Goal: Task Accomplishment & Management: Complete application form

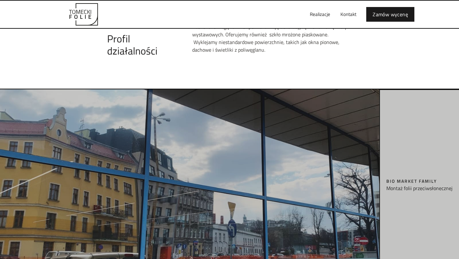
scroll to position [311, 0]
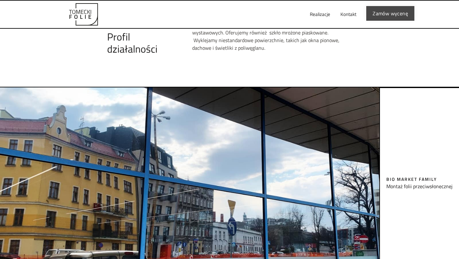
click at [378, 14] on link "Zamów wycenę" at bounding box center [391, 13] width 48 height 15
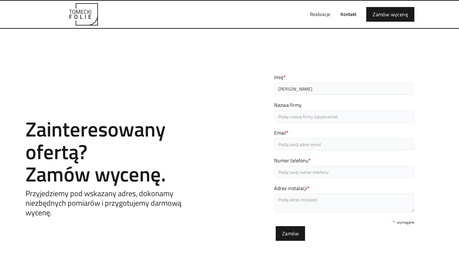
type input "Natalia"
click at [293, 116] on input "Nazwa firmy" at bounding box center [344, 116] width 140 height 12
type input "Wiking Developer Sp. z o.o."
click at [286, 144] on input "Email *" at bounding box center [344, 144] width 140 height 12
type input "kontakt@wiking-developer.com"
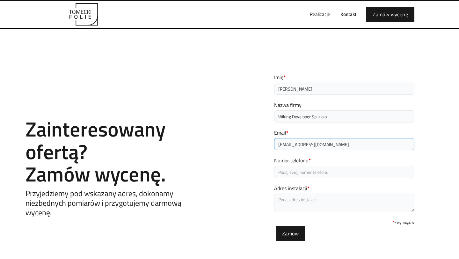
type input "533365262"
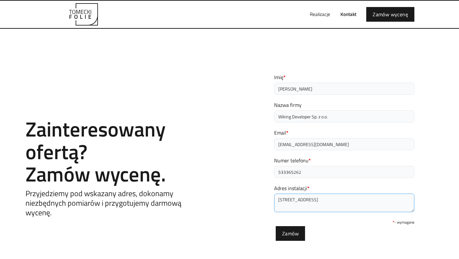
drag, startPoint x: 319, startPoint y: 203, endPoint x: 261, endPoint y: 200, distance: 58.5
click at [262, 200] on div "Contact Zainteresowany ofertą? Zamów wycenę. Przyjedziemy pod wskazany adres, d…" at bounding box center [229, 160] width 459 height 198
type textarea "ul. Wrocławska 45, 55-080 Pietrzykowice"
click at [341, 232] on form "Imię * Natalia Nazwa firmy Wiking Developer Sp. z o.o. Email * kontakt@wiking-d…" at bounding box center [344, 157] width 140 height 168
click at [313, 176] on input "533365262" at bounding box center [344, 172] width 140 height 12
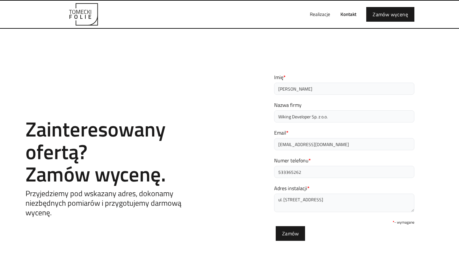
click at [373, 51] on div "Contact Zainteresowany ofertą? Zamów wycenę. Przyjedziemy pod wskazany adres, d…" at bounding box center [229, 160] width 459 height 262
click at [299, 235] on input "Zamów" at bounding box center [290, 232] width 29 height 15
type input "Proszę czekać..."
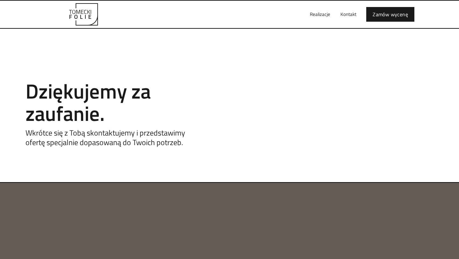
click at [89, 18] on img "home" at bounding box center [83, 14] width 70 height 22
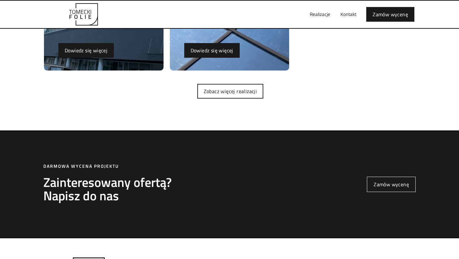
scroll to position [1801, 0]
